Goal: Task Accomplishment & Management: Manage account settings

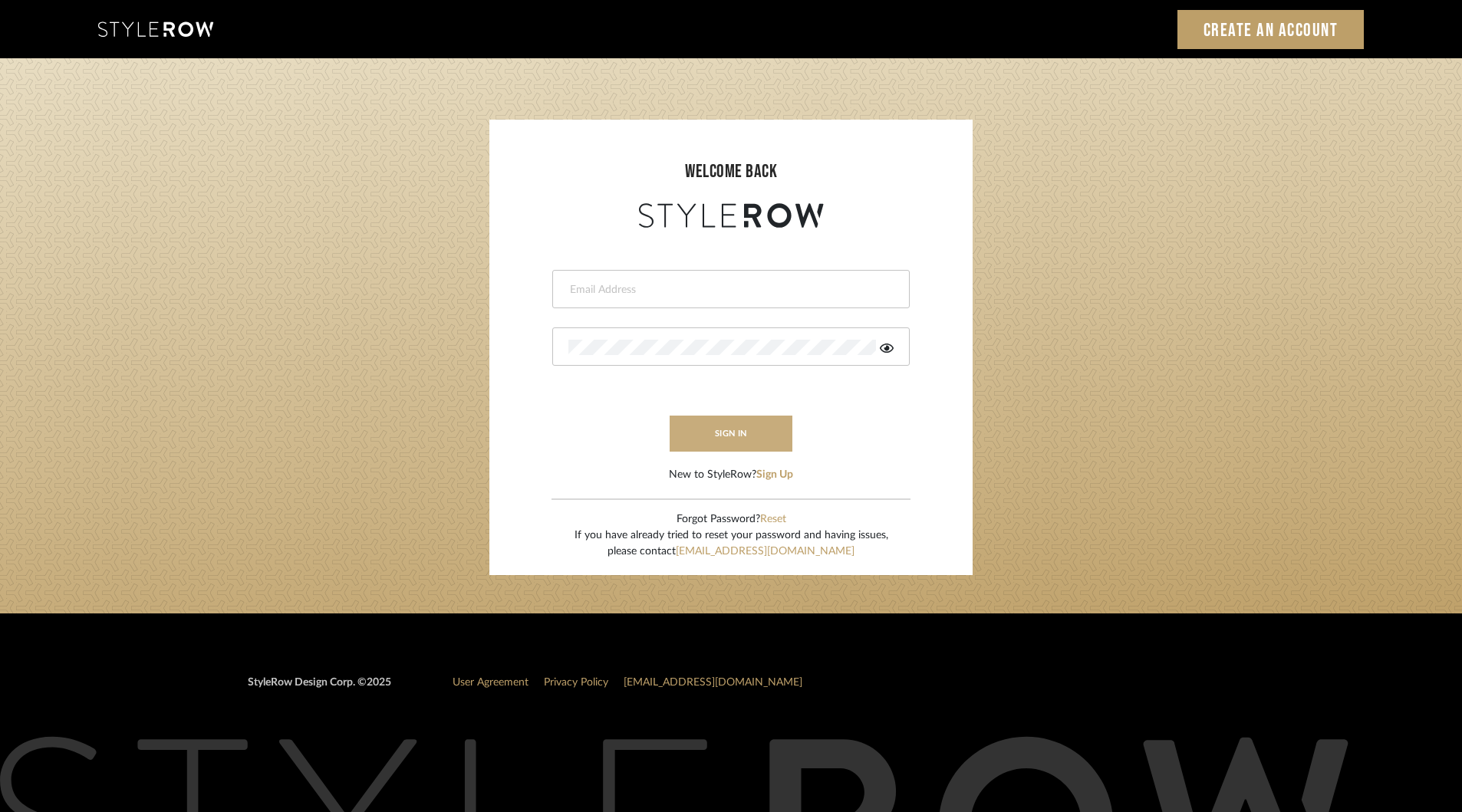
type input "khrysten@khrystentaylor.com"
click at [722, 434] on button "sign in" at bounding box center [731, 433] width 122 height 36
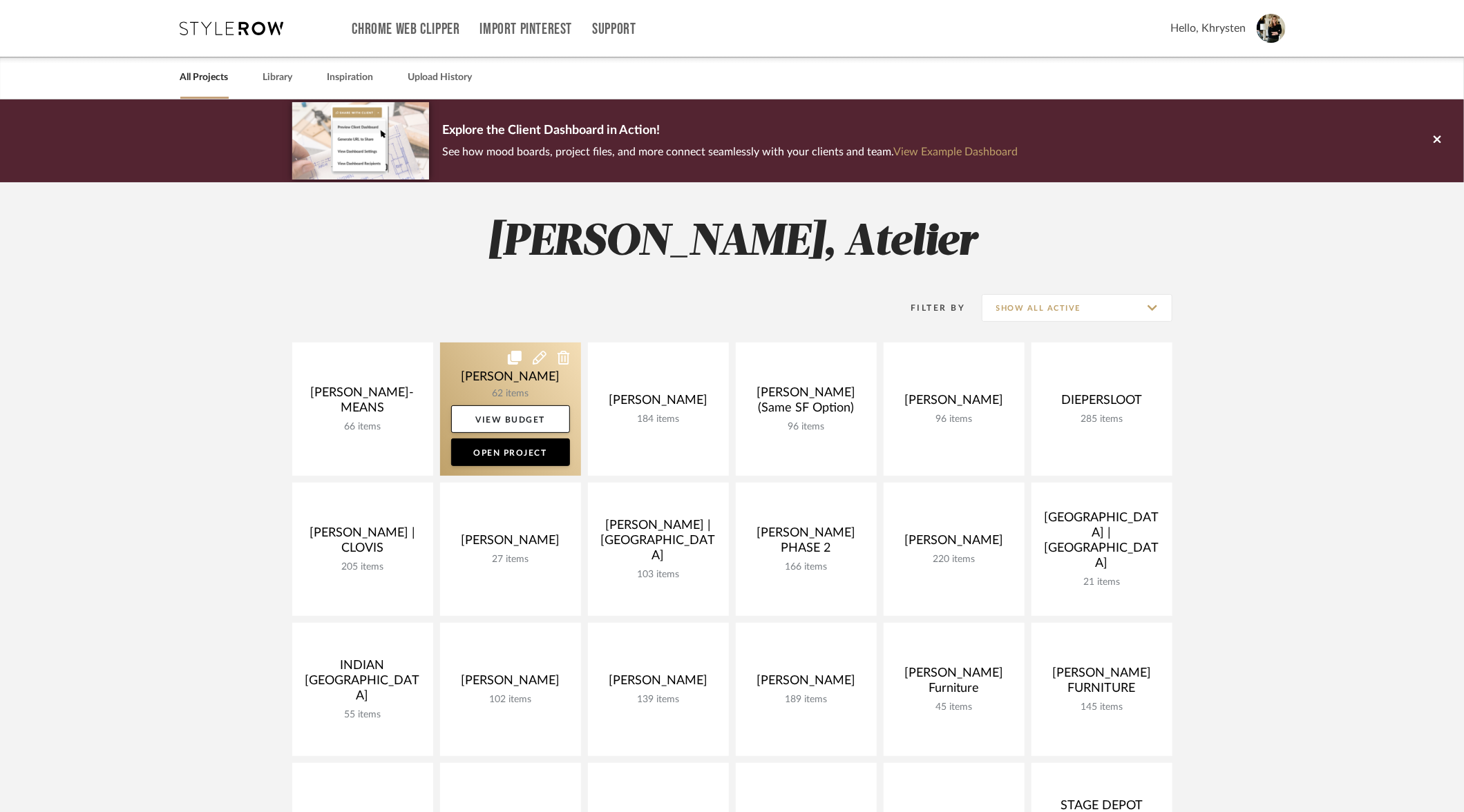
click at [489, 373] on link at bounding box center [510, 410] width 141 height 133
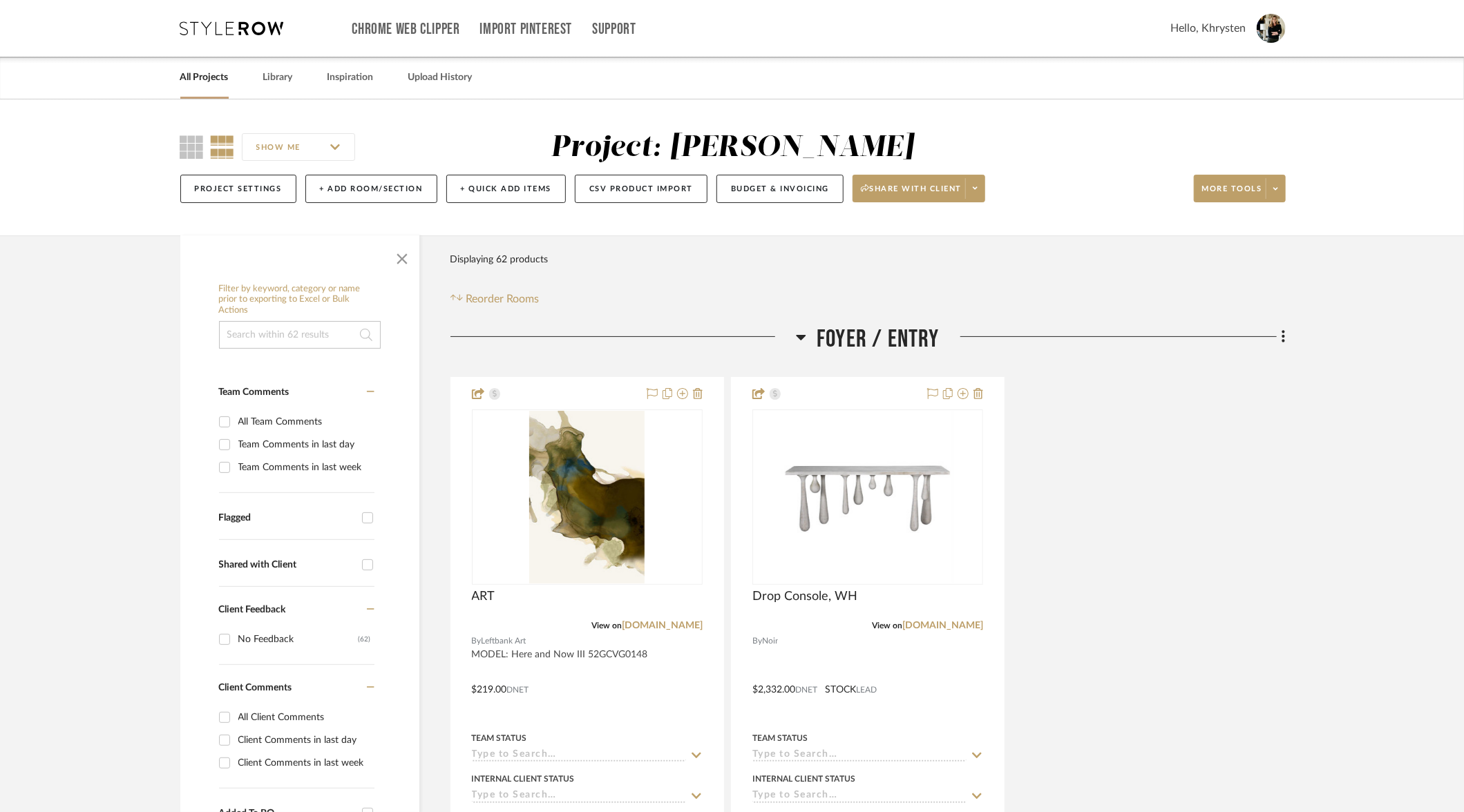
click at [197, 83] on link "All Projects" at bounding box center [204, 78] width 49 height 19
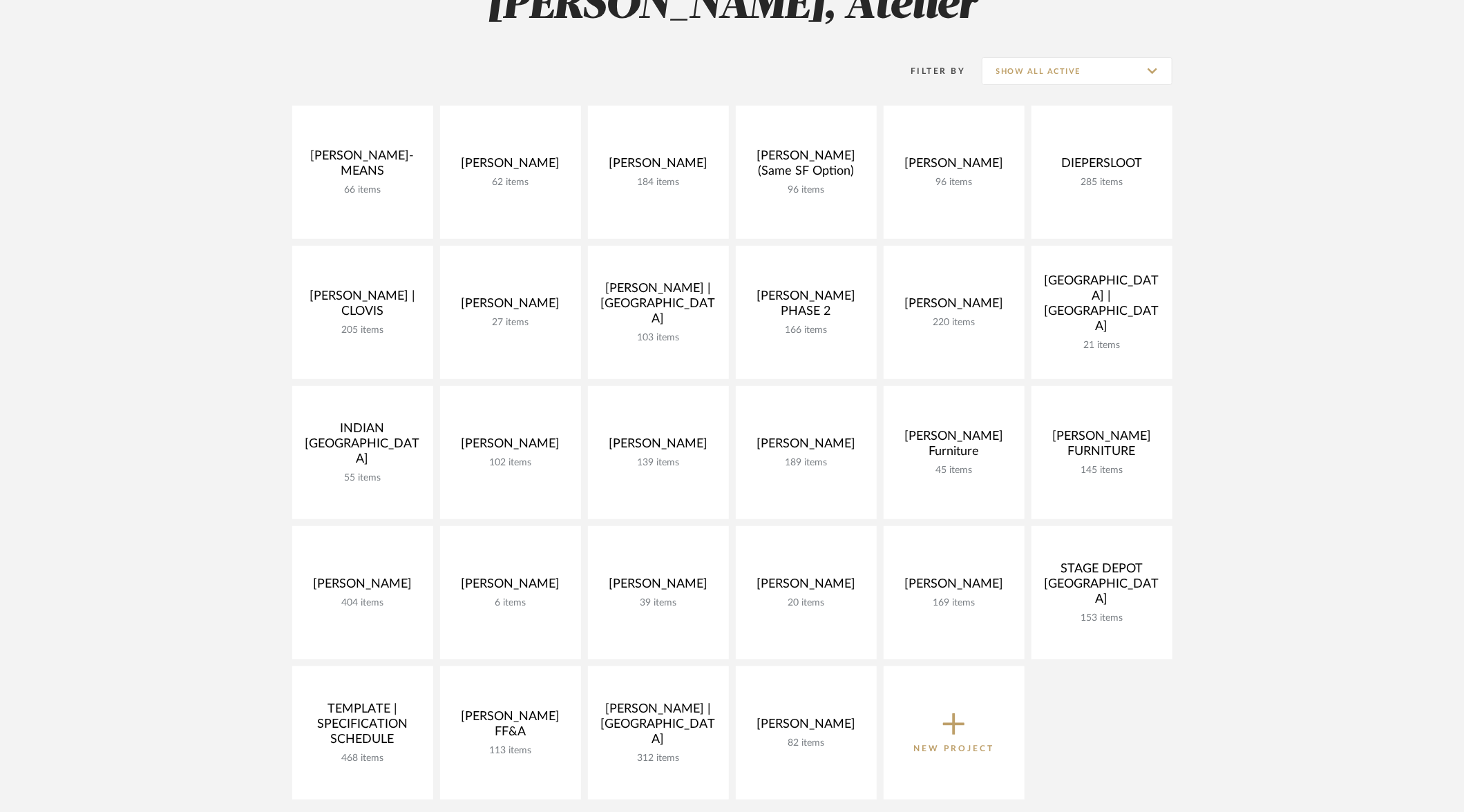
scroll to position [239, 0]
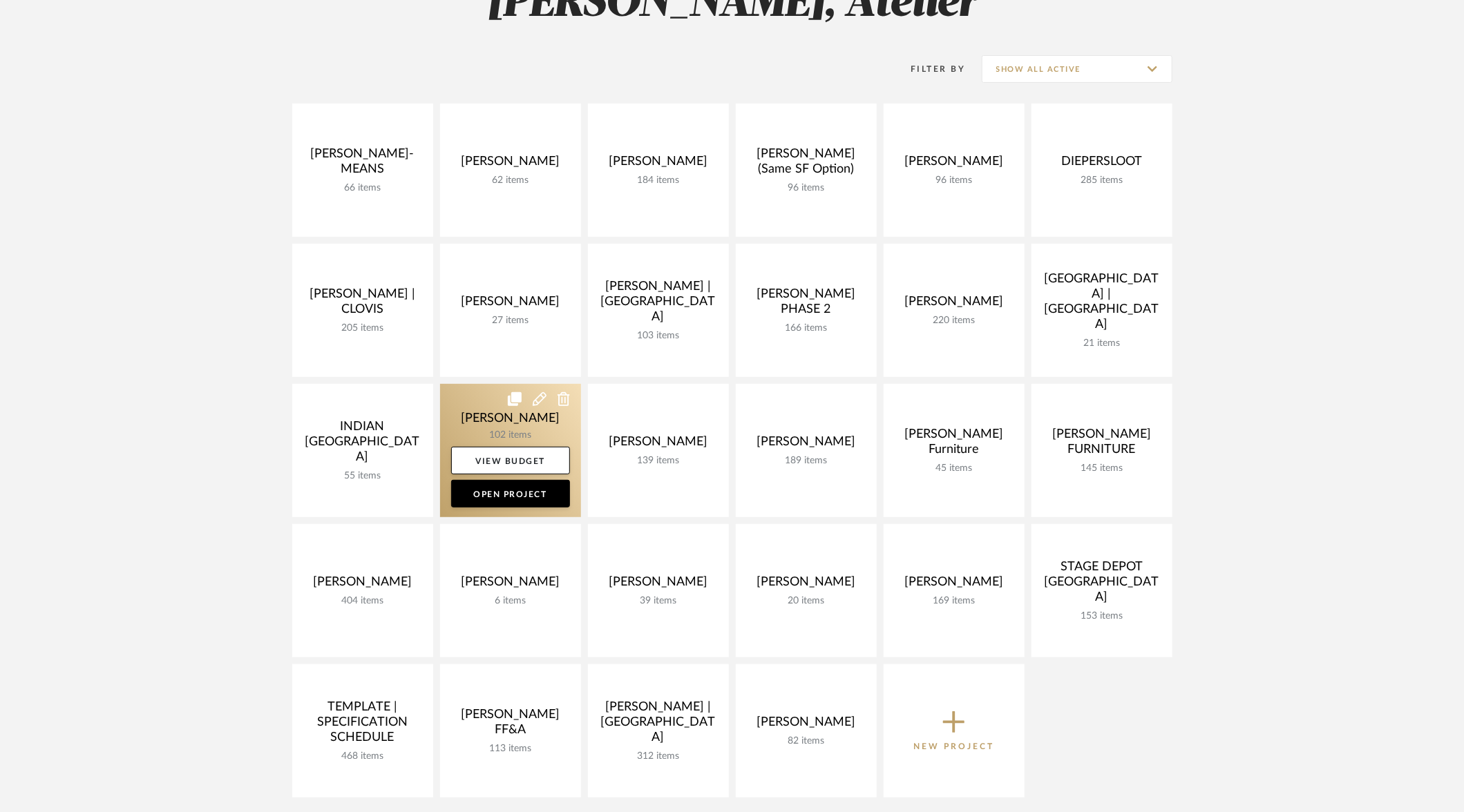
click at [492, 415] on link at bounding box center [510, 451] width 141 height 133
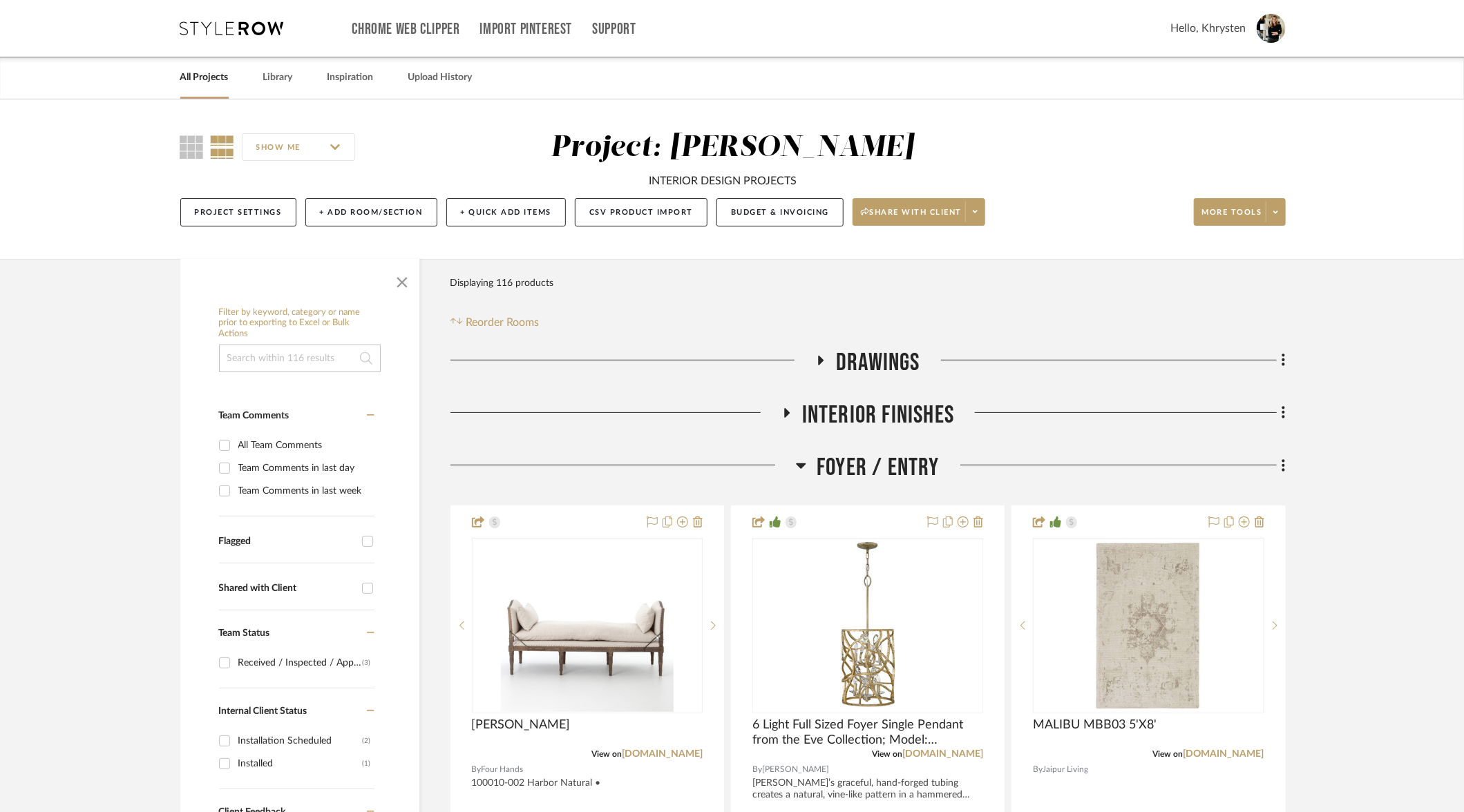
click at [799, 465] on icon at bounding box center [801, 466] width 9 height 6
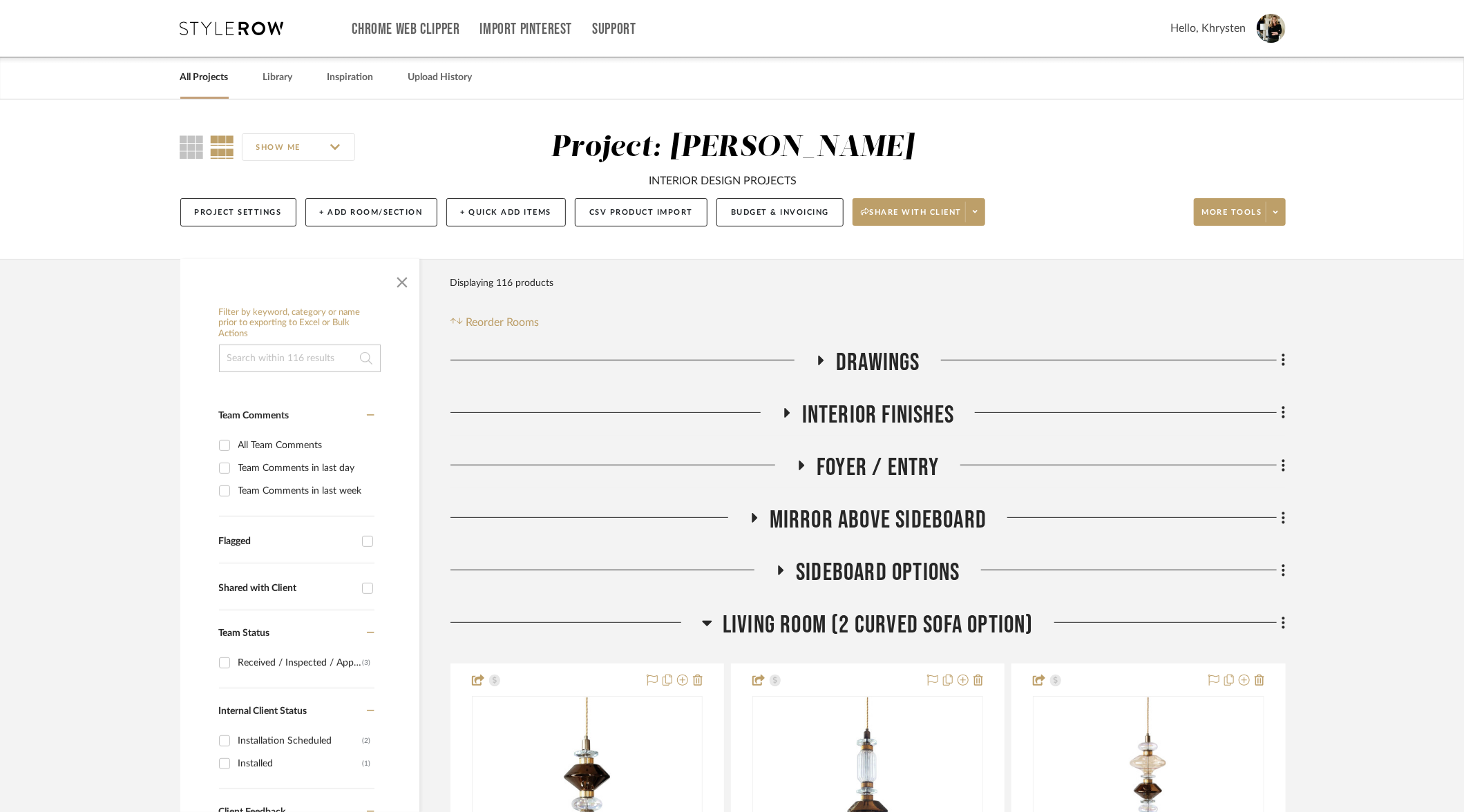
click at [707, 623] on icon at bounding box center [707, 624] width 9 height 6
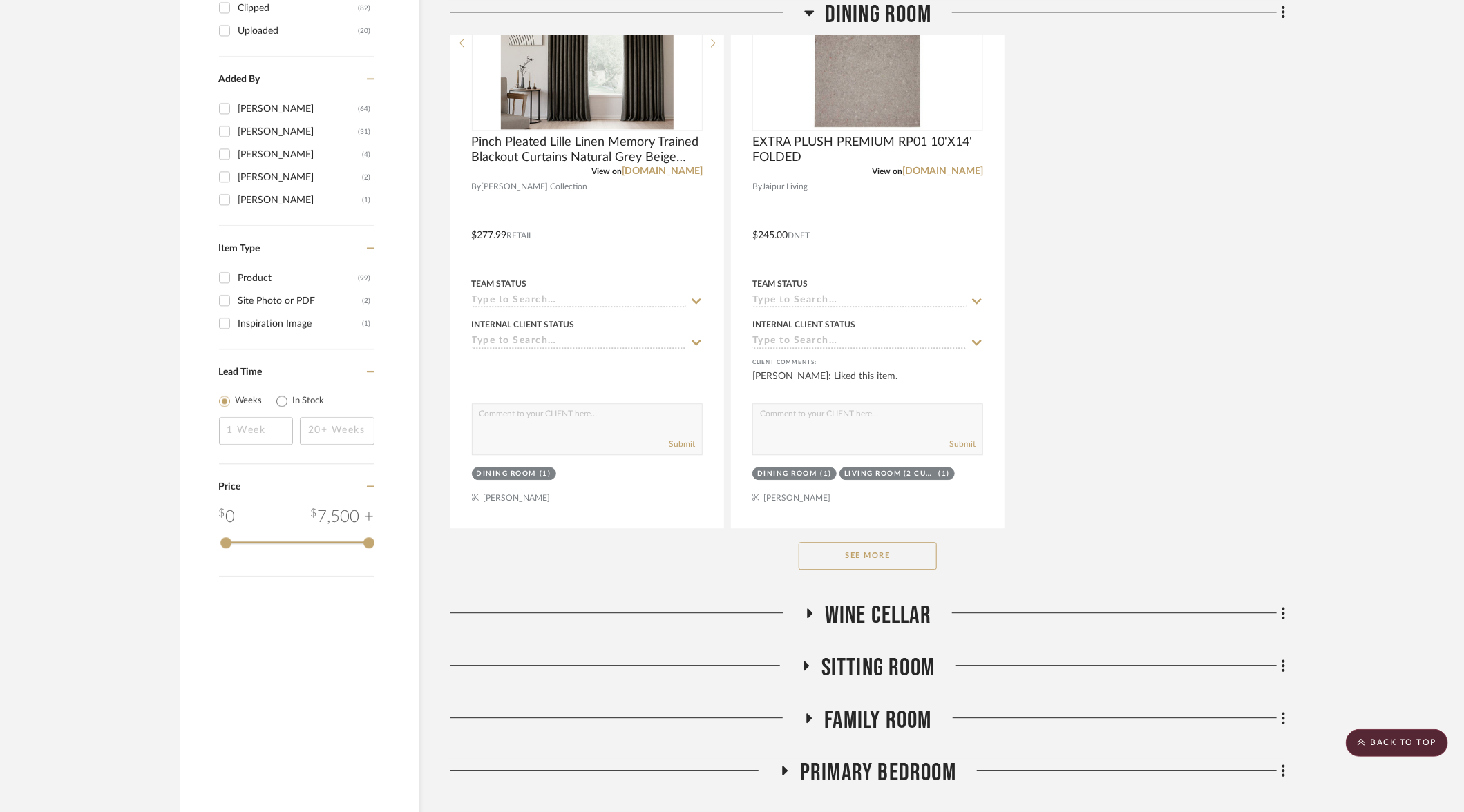
scroll to position [2020, 0]
click at [835, 552] on button "See More" at bounding box center [867, 555] width 138 height 28
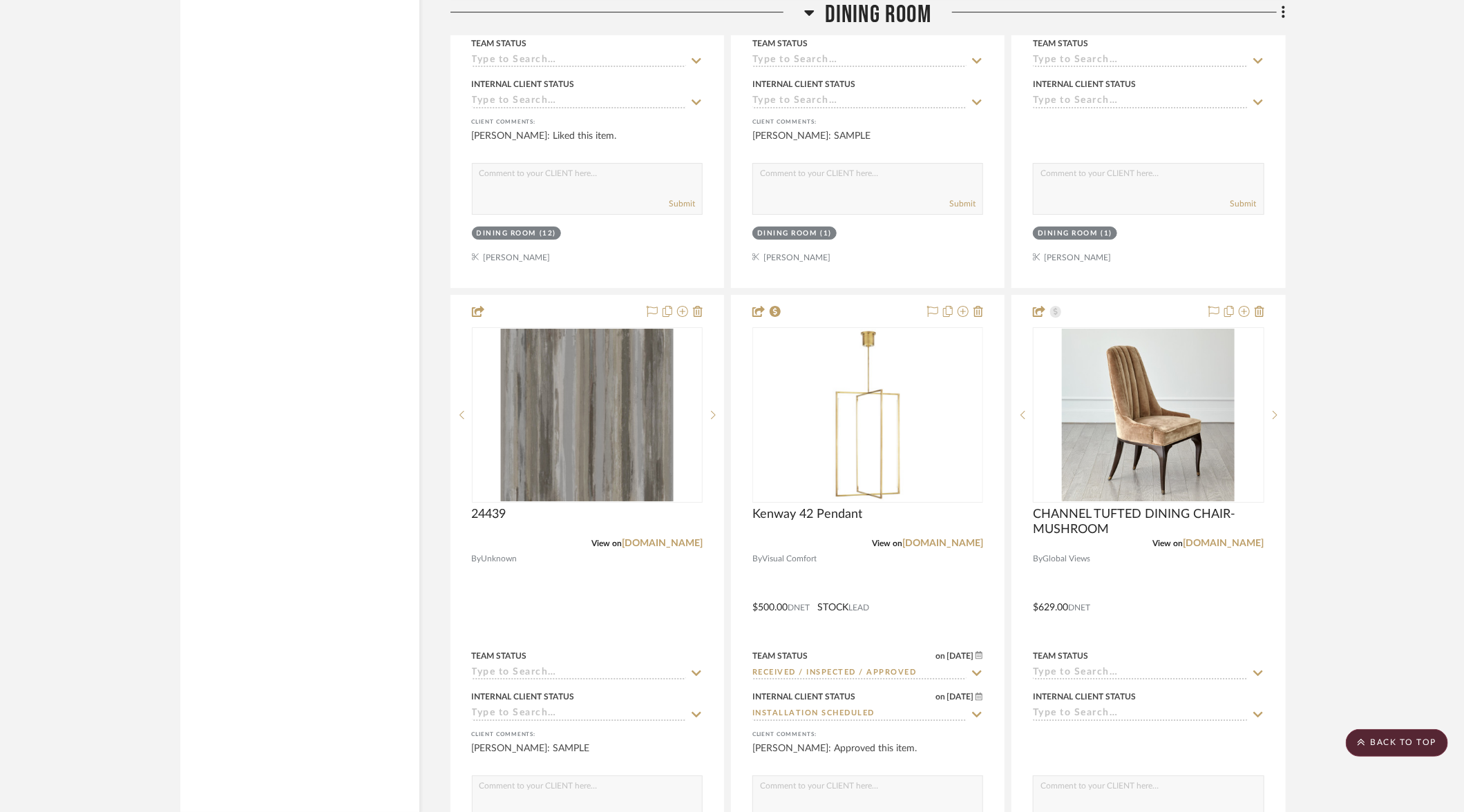
scroll to position [2868, 0]
